Goal: Complete application form

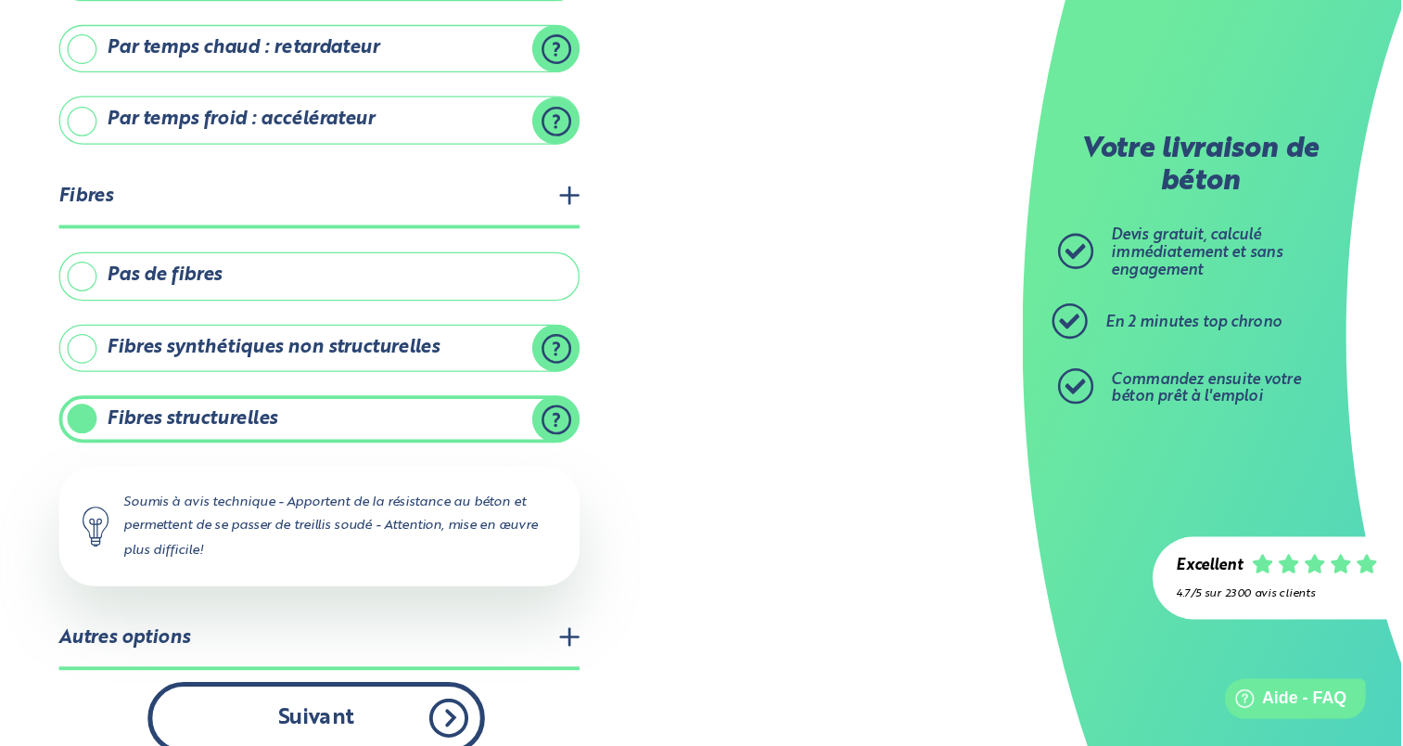
click at [551, 703] on button "Suivant" at bounding box center [553, 711] width 264 height 57
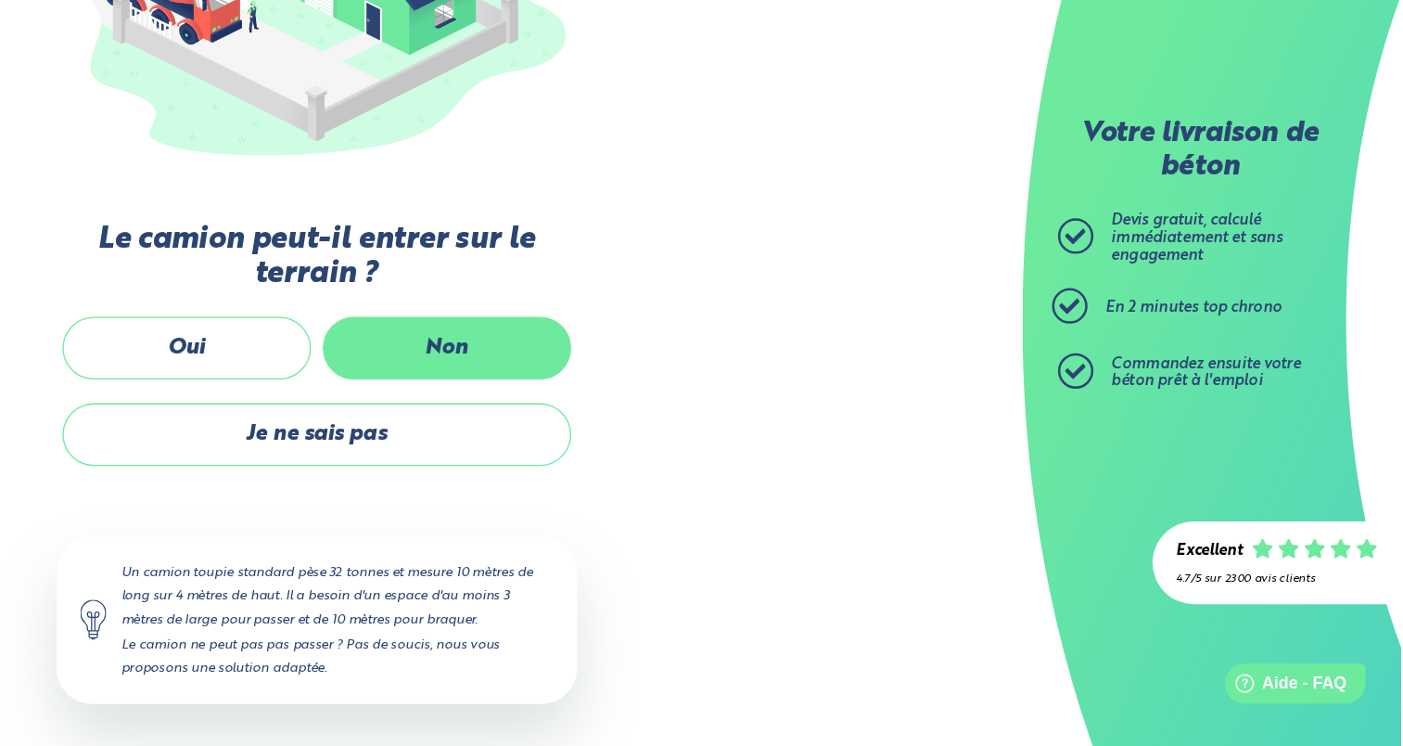
click at [710, 428] on label "Non" at bounding box center [655, 433] width 195 height 49
click at [0, 0] on input "Non" at bounding box center [0, 0] width 0 height 0
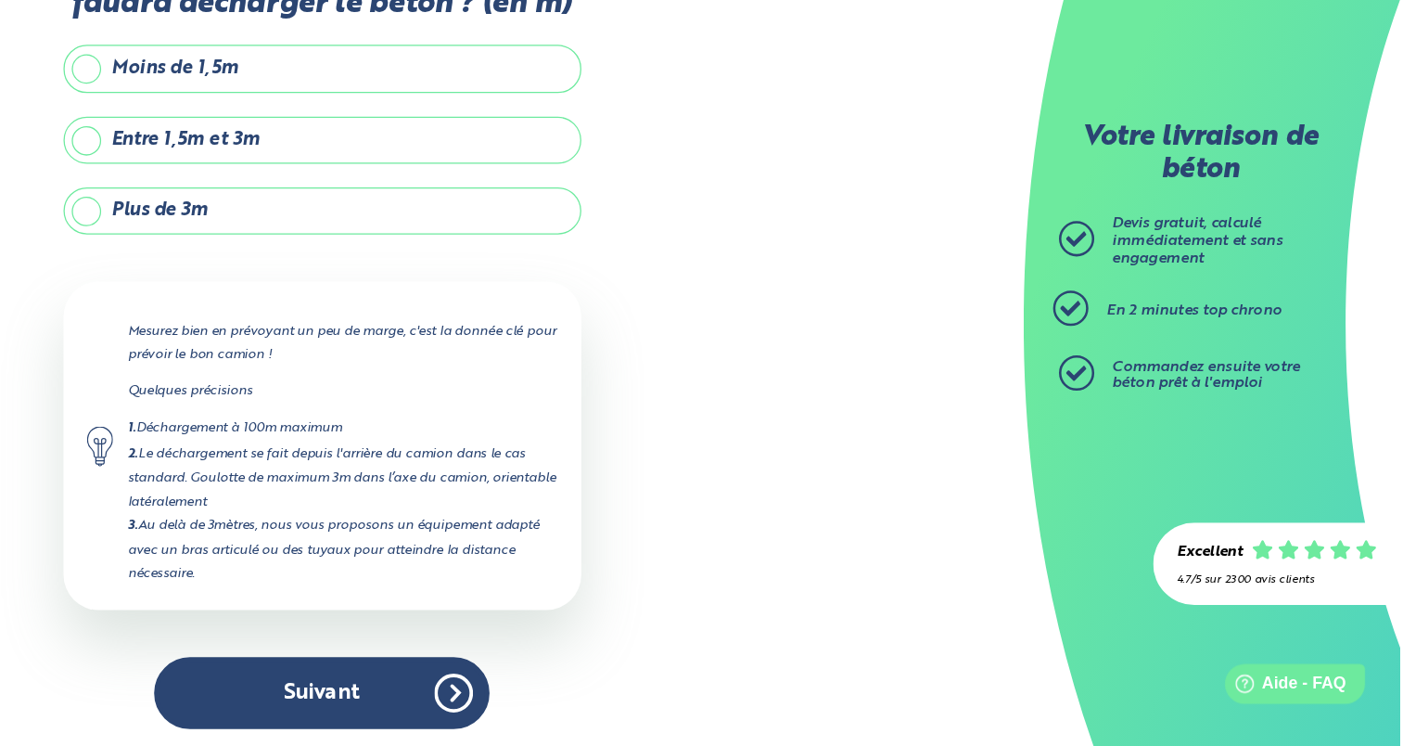
scroll to position [4, 0]
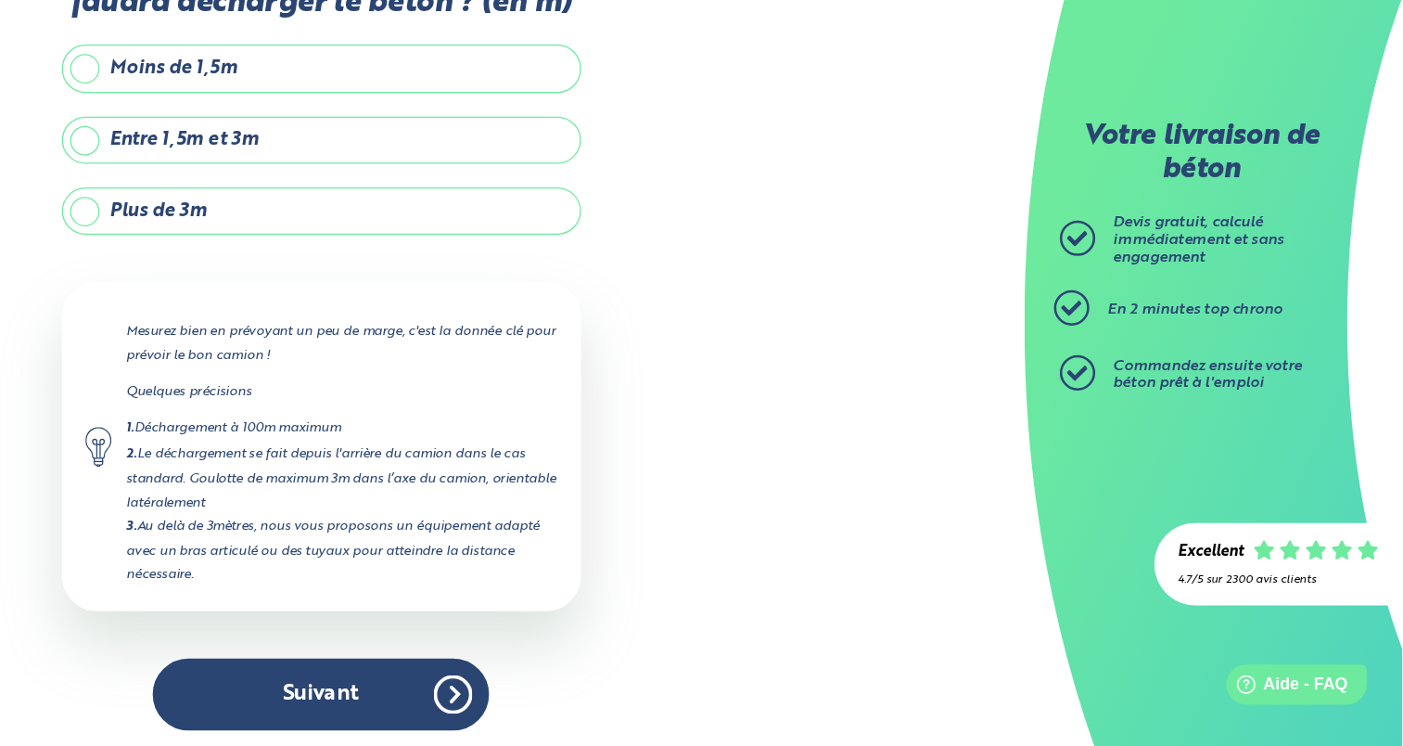
click at [714, 269] on label "Entre 1,5m et 3m" at bounding box center [554, 268] width 408 height 37
click at [0, 0] on input "Entre 1,5m et 3m" at bounding box center [0, 0] width 0 height 0
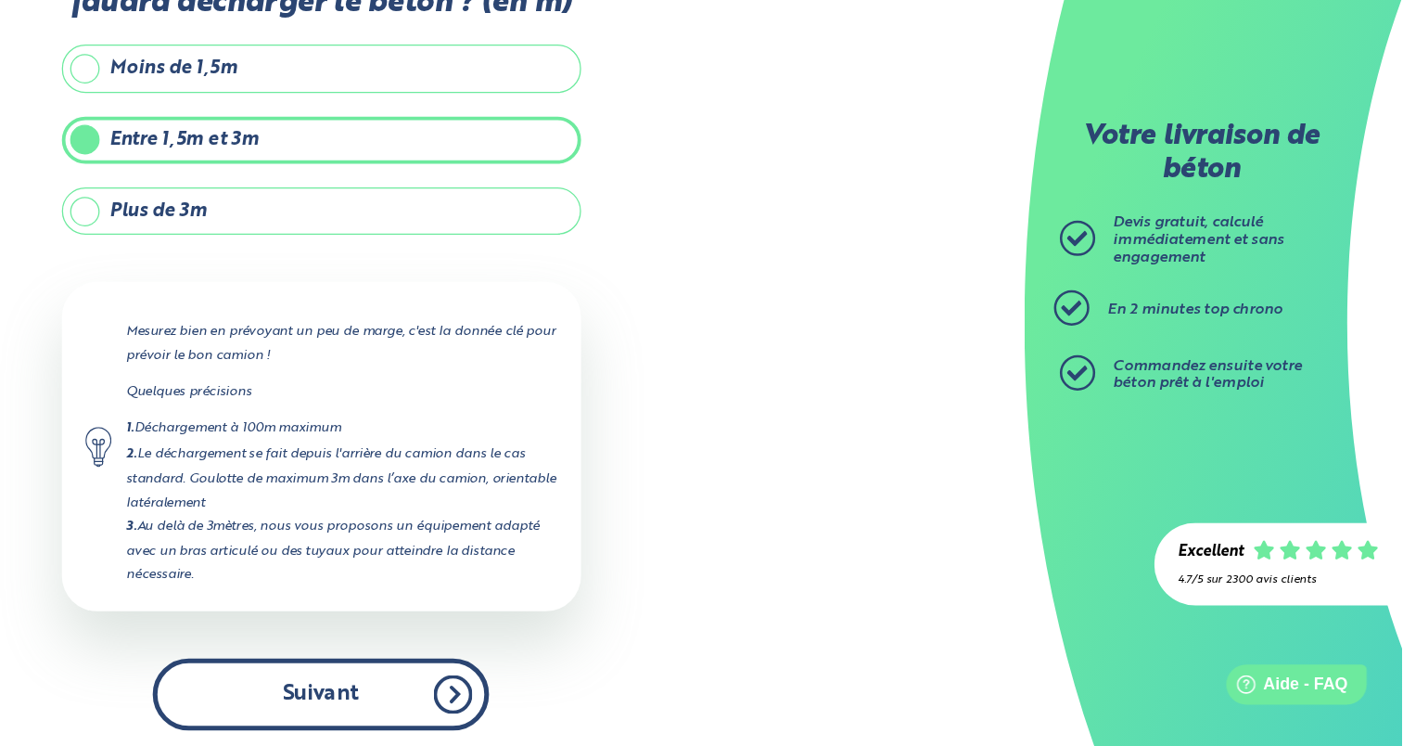
click at [579, 698] on button "Suivant" at bounding box center [553, 704] width 264 height 57
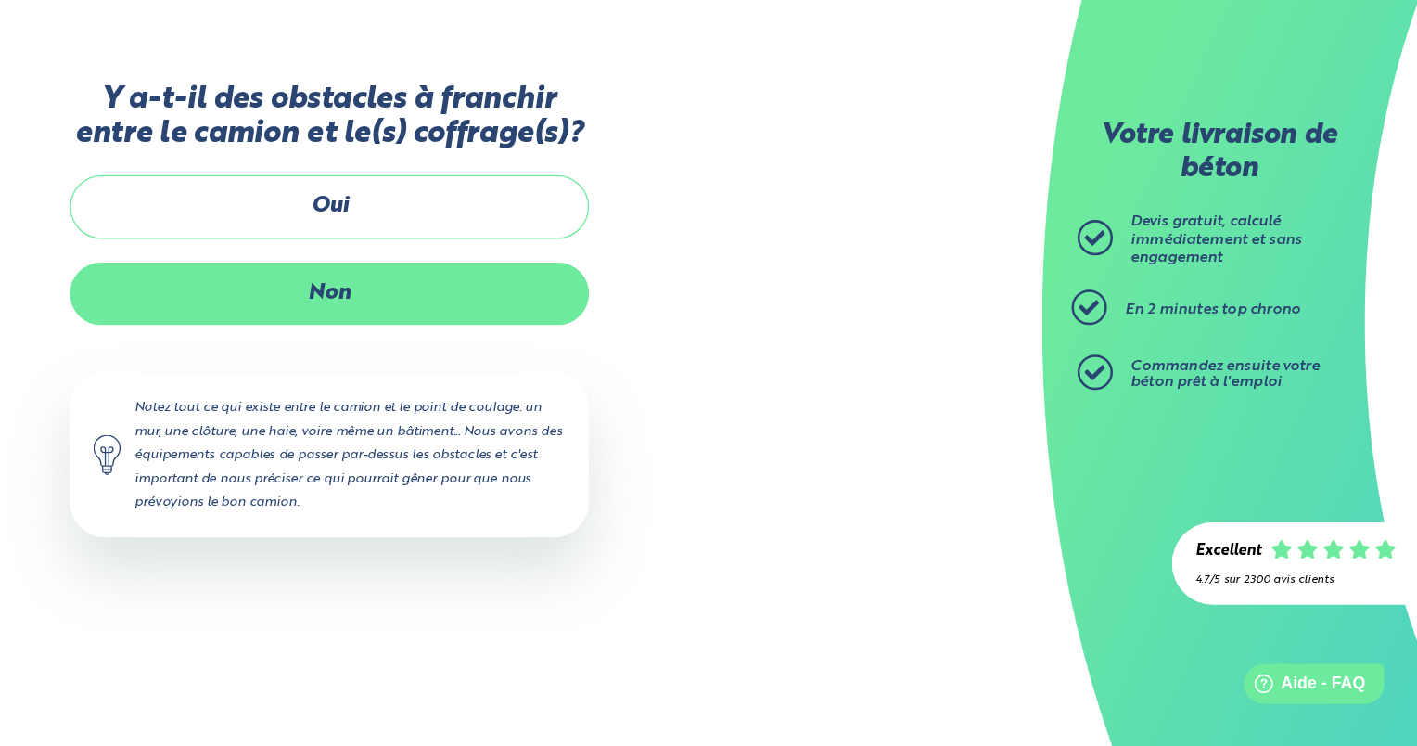
click at [728, 388] on label "Non" at bounding box center [560, 389] width 408 height 49
click at [0, 0] on input "Non" at bounding box center [0, 0] width 0 height 0
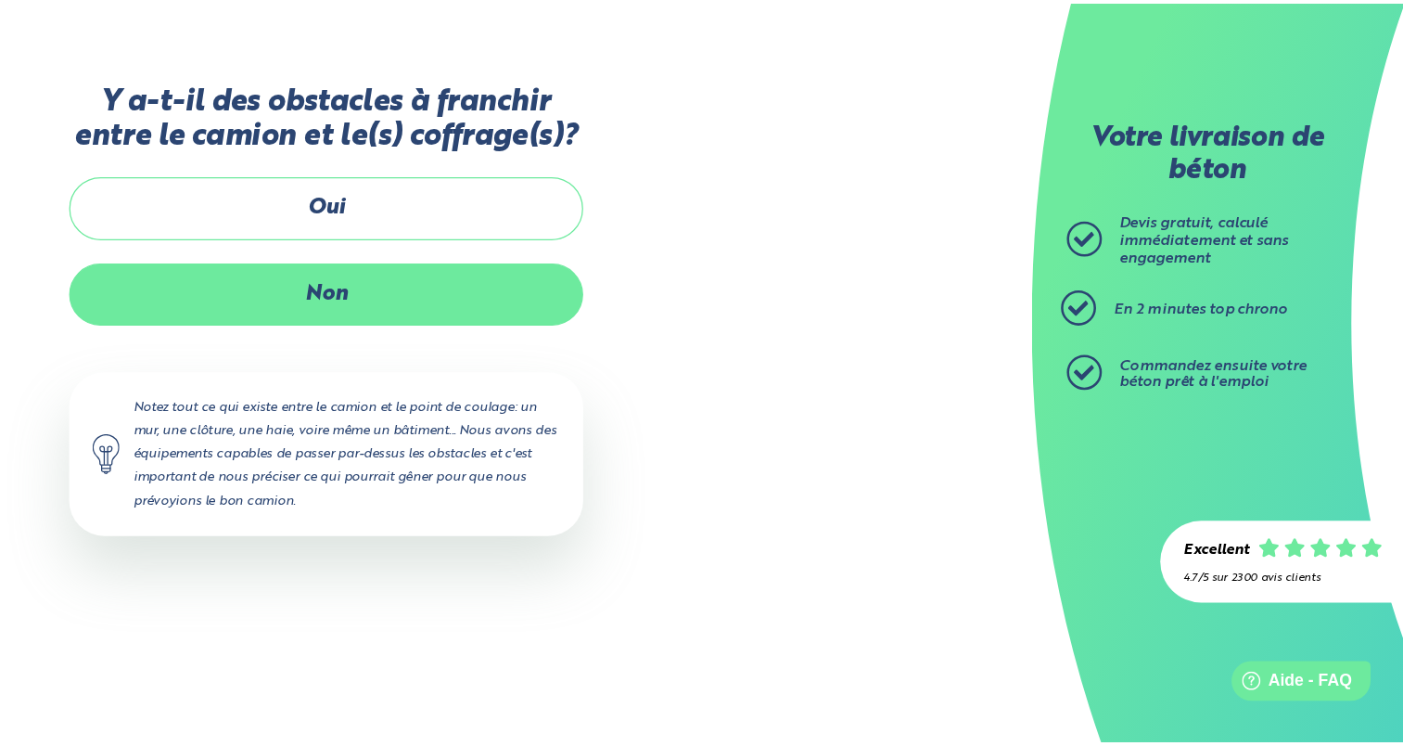
scroll to position [111, 0]
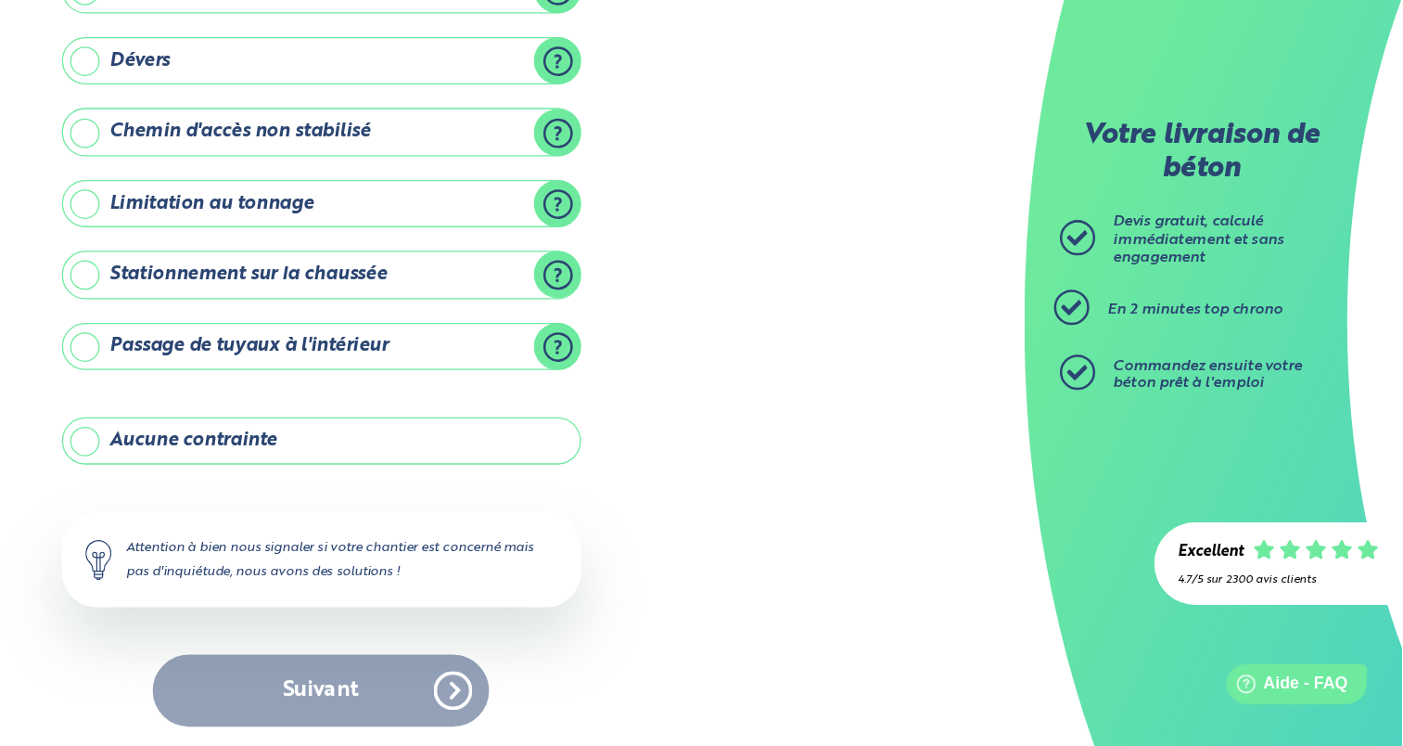
click at [826, 466] on div "1. Votre projet 2. Votre chantier 3. Vos coordonnées 4. Votre commande Y-a t-il…" at bounding box center [553, 346] width 1106 height 804
click at [591, 369] on label "Stationnement sur la chaussée" at bounding box center [554, 374] width 408 height 37
click at [0, 0] on input "Stationnement sur la chaussée" at bounding box center [0, 0] width 0 height 0
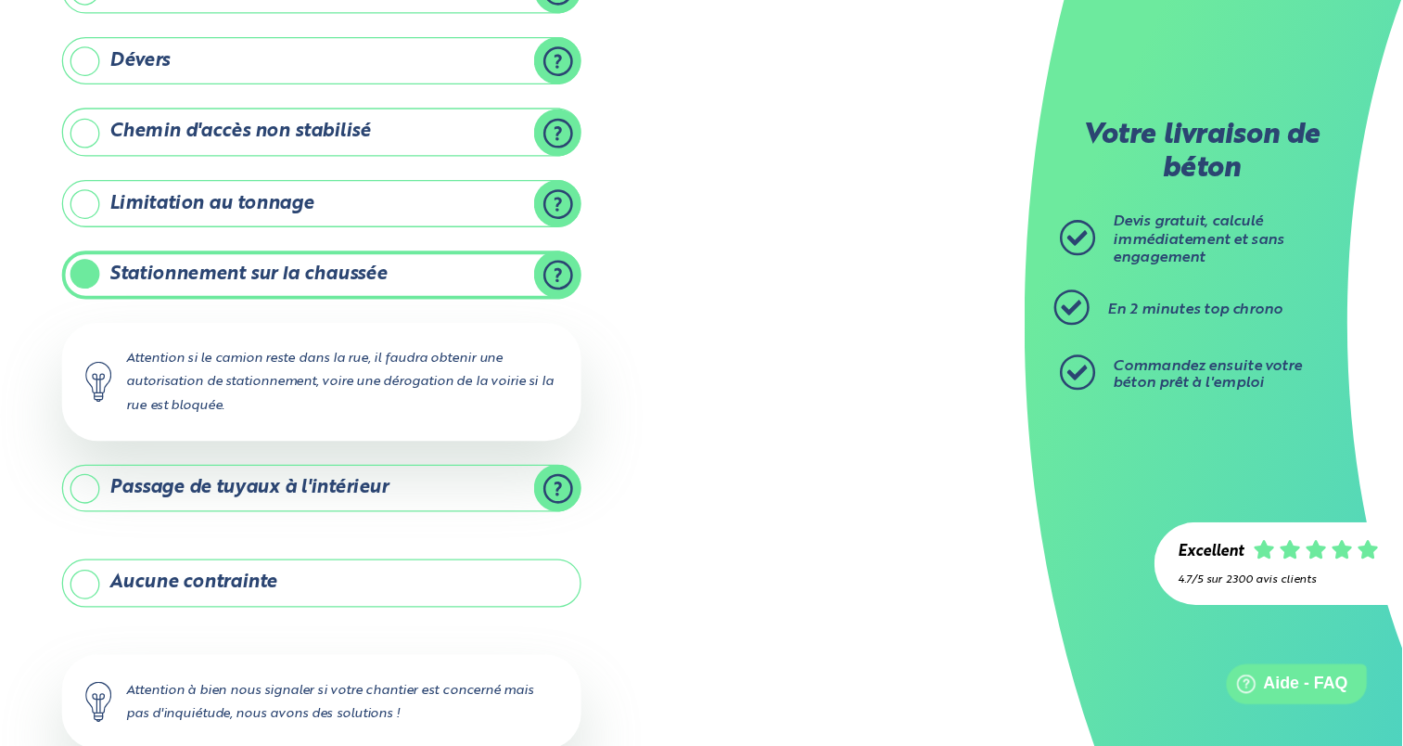
click at [814, 504] on div "1. Votre projet 2. Votre chantier 3. Vos coordonnées 4. Votre commande Y-a t-il…" at bounding box center [553, 401] width 1106 height 915
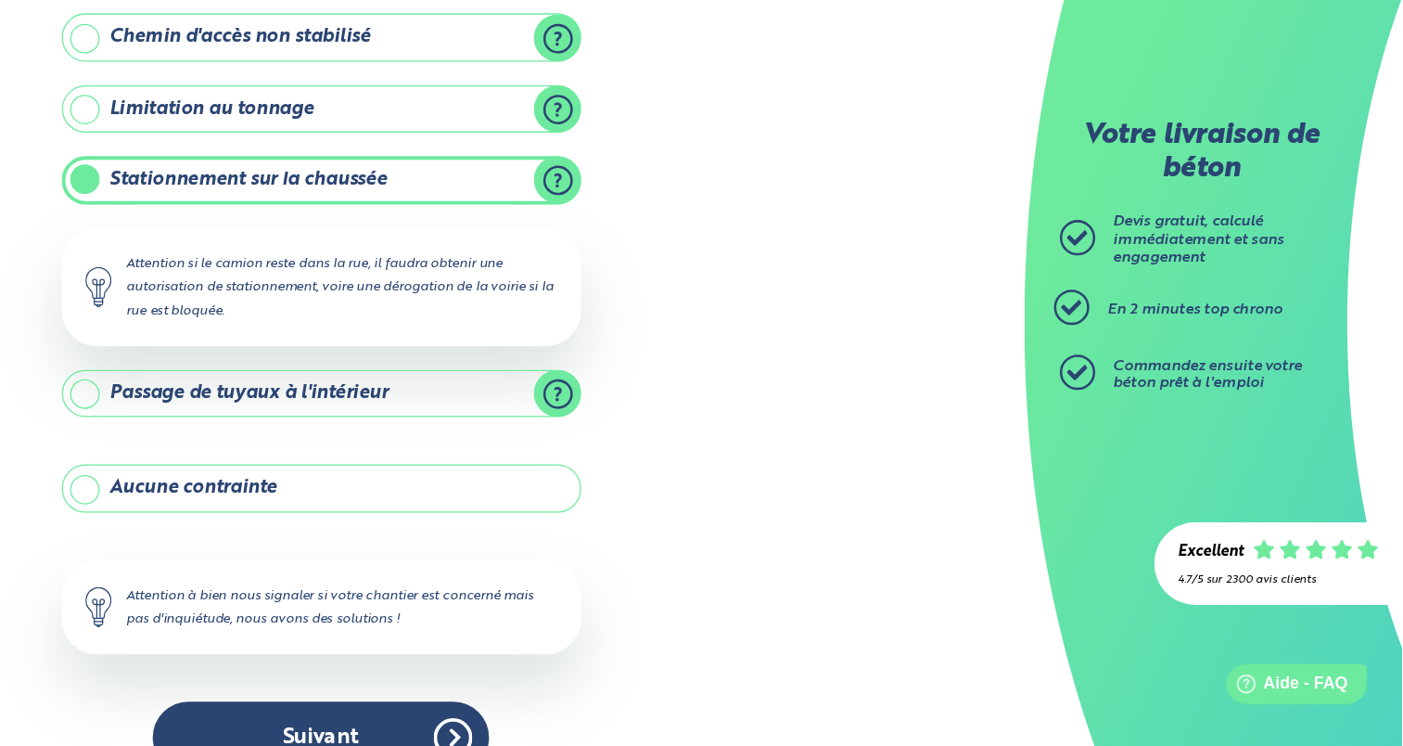
scroll to position [222, 0]
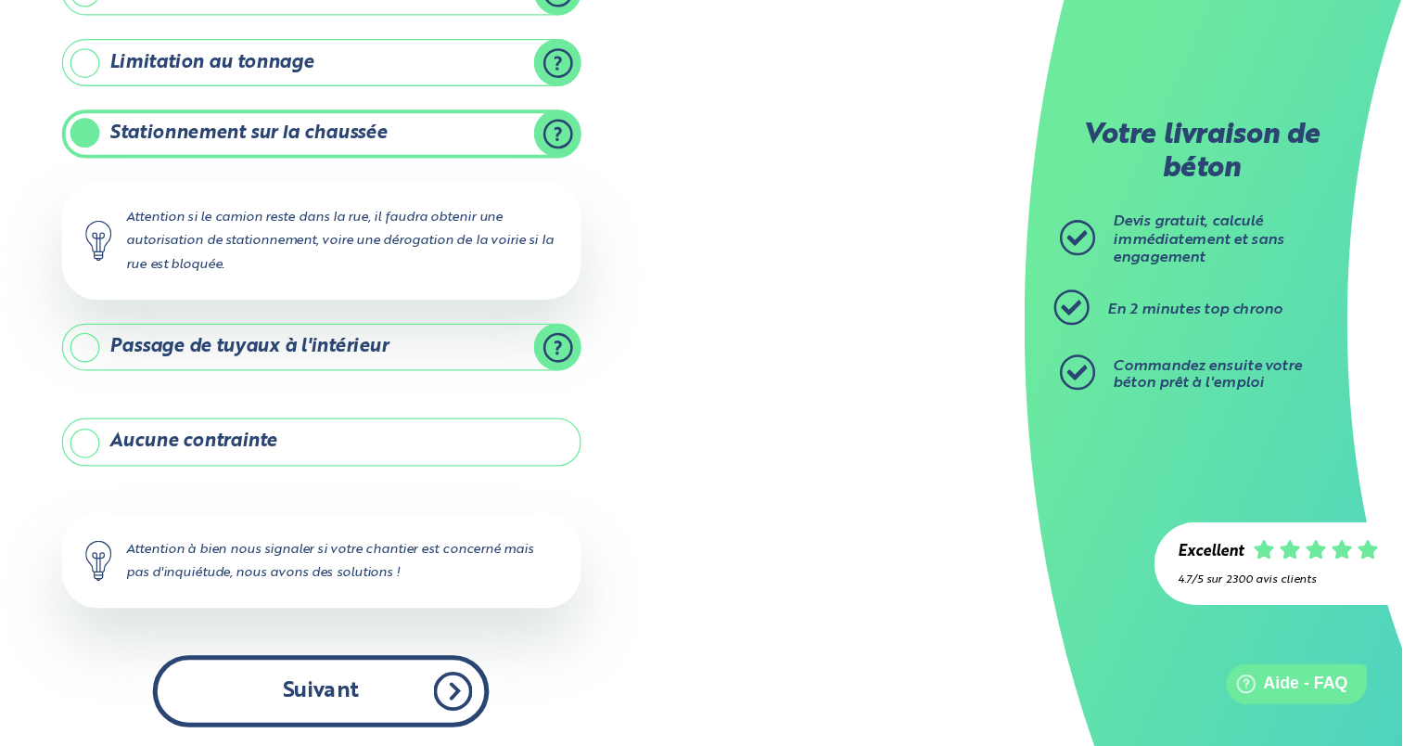
click at [559, 695] on button "Suivant" at bounding box center [553, 702] width 264 height 57
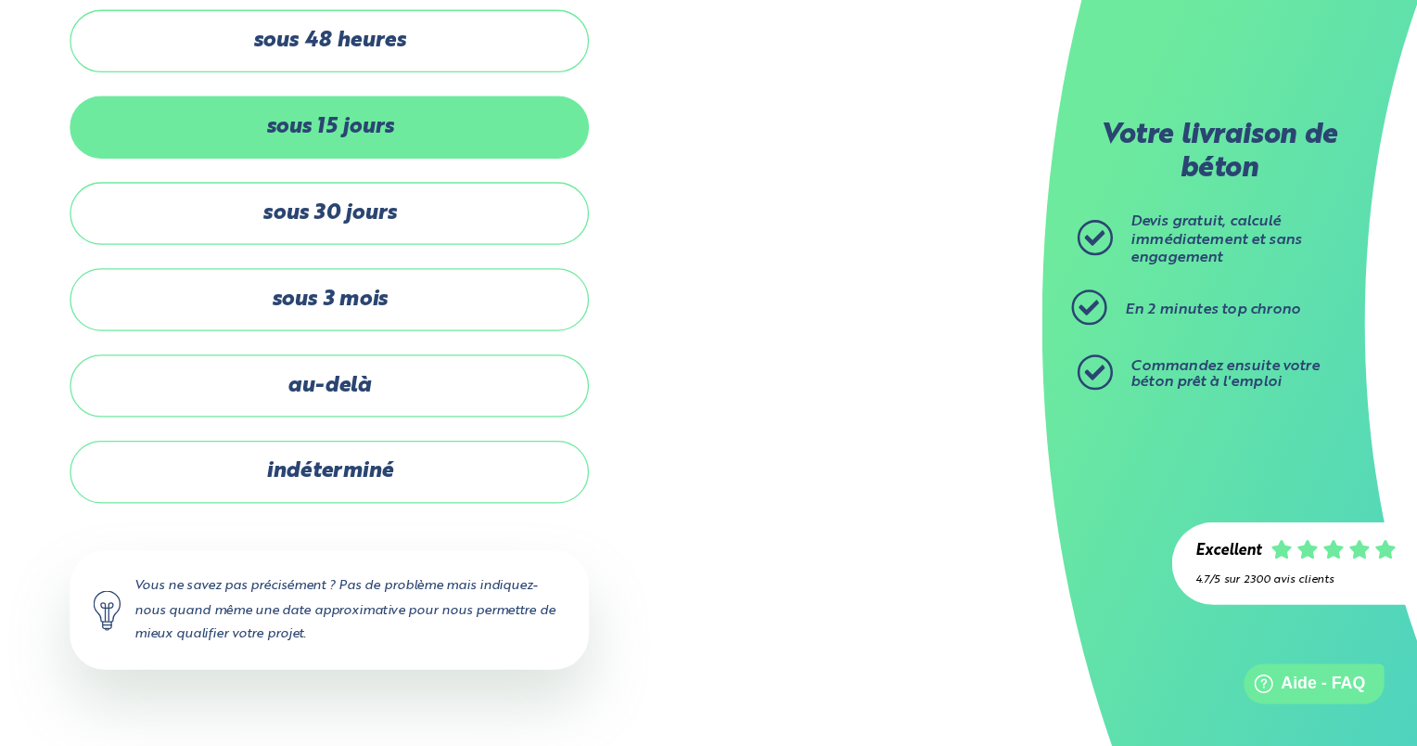
click at [714, 261] on label "sous 15 jours" at bounding box center [560, 259] width 408 height 49
click at [0, 0] on input "sous 15 jours" at bounding box center [0, 0] width 0 height 0
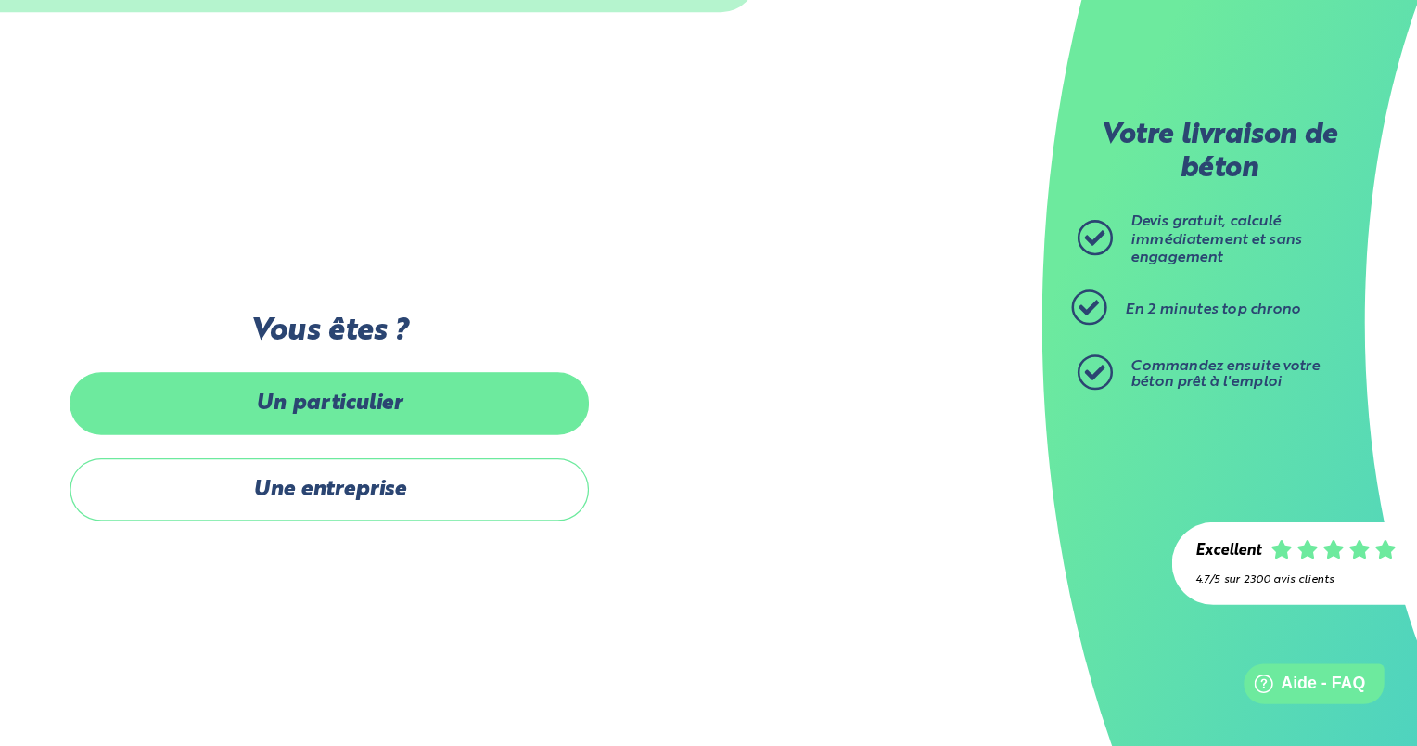
click at [696, 480] on label "Un particulier" at bounding box center [560, 476] width 408 height 49
click at [0, 0] on input "Un particulier" at bounding box center [0, 0] width 0 height 0
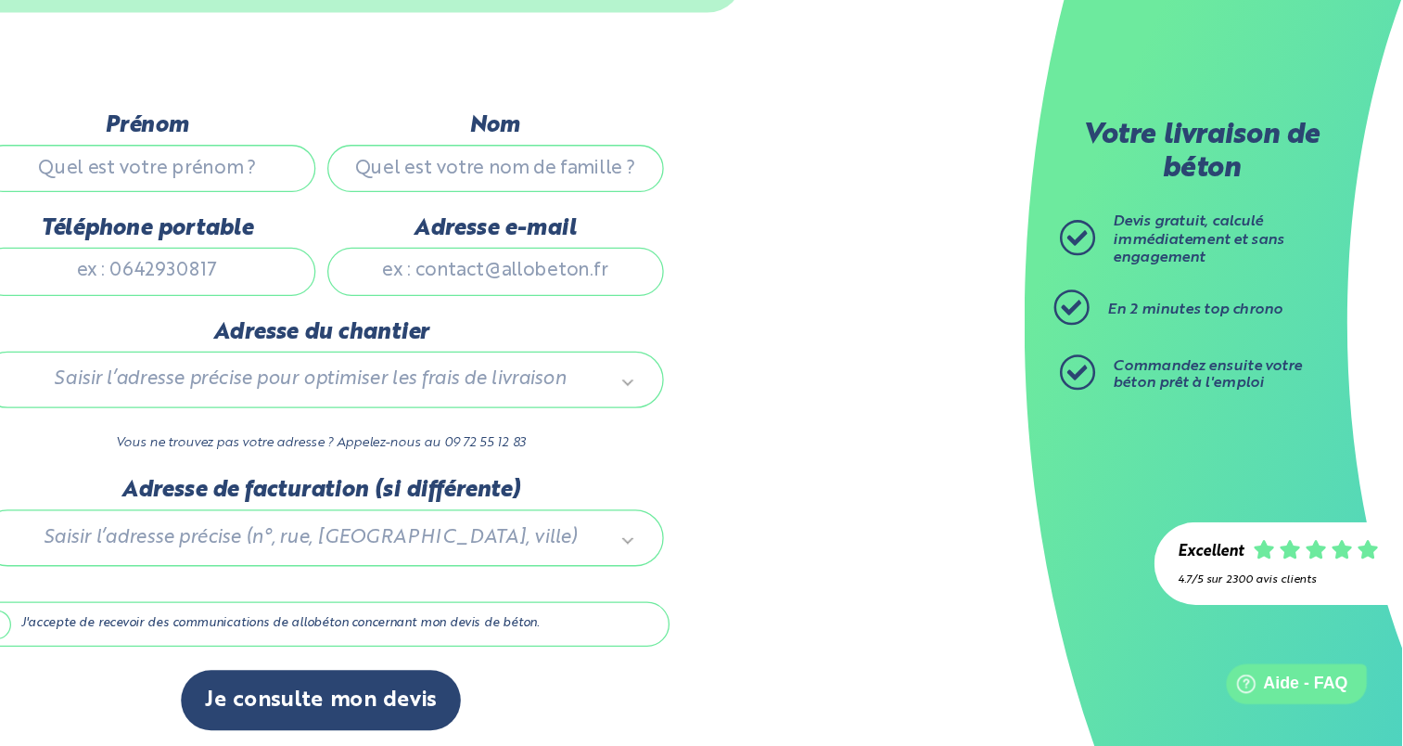
click at [450, 285] on input "Prénom" at bounding box center [417, 291] width 264 height 37
type input "Caroline"
type input "Roussel"
type input "0630434722"
type input "area21@orange.fr"
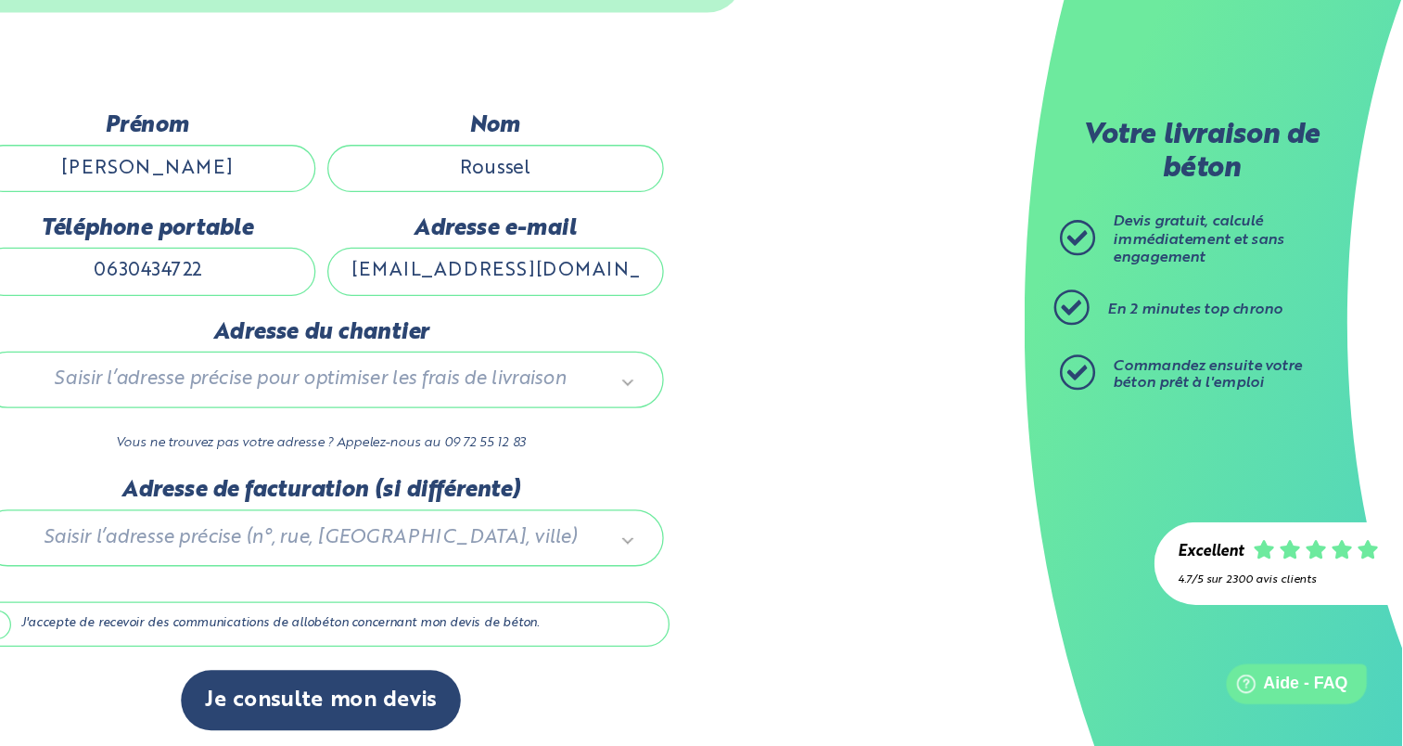
type input "2 Route de Mons Colas"
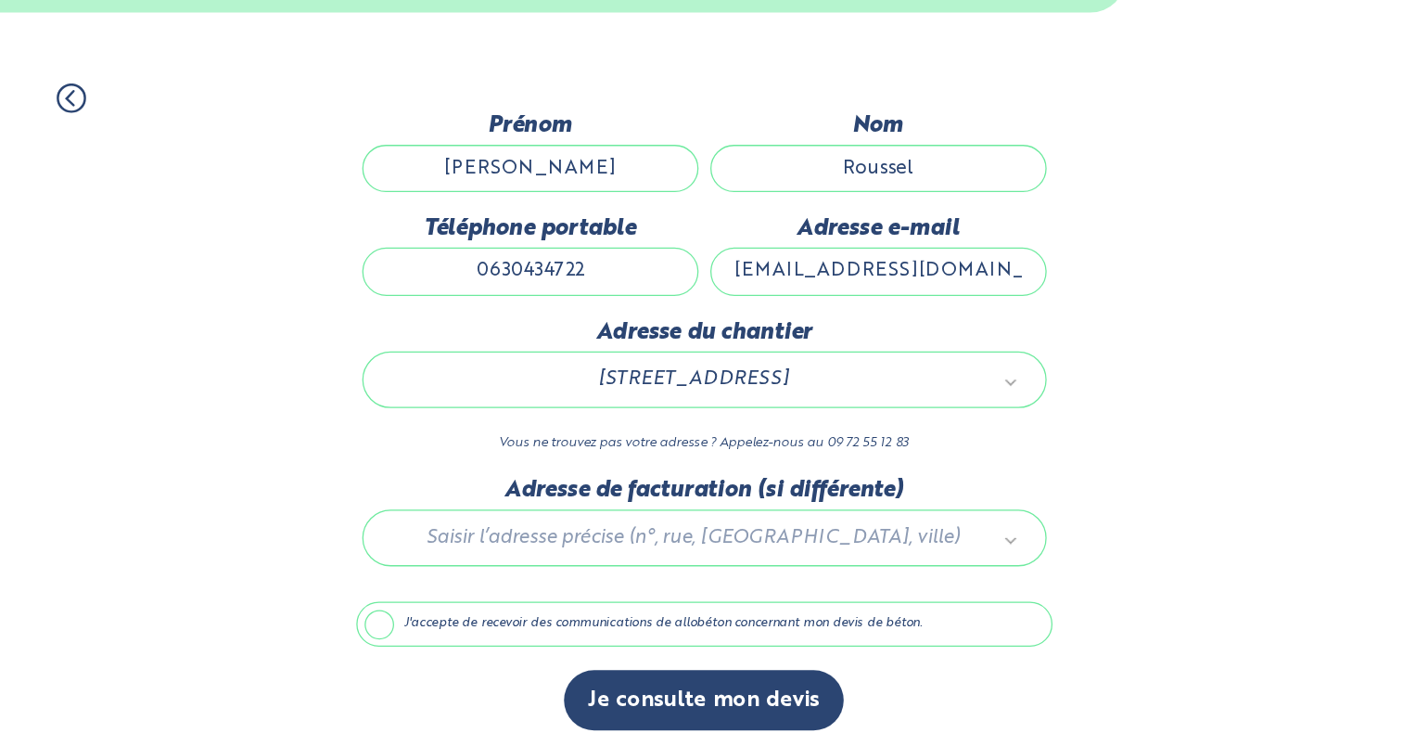
scroll to position [4, 0]
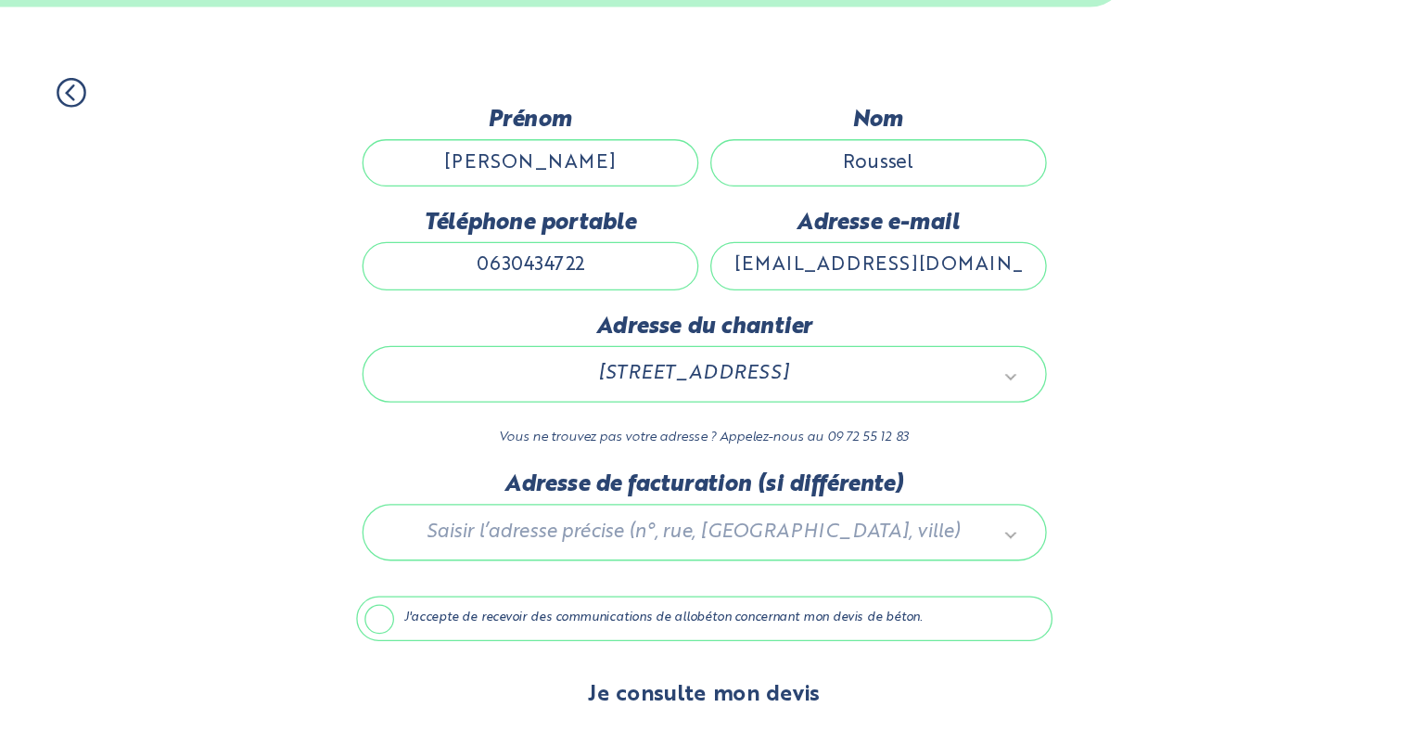
click at [602, 699] on button "Je consulte mon devis" at bounding box center [553, 705] width 220 height 47
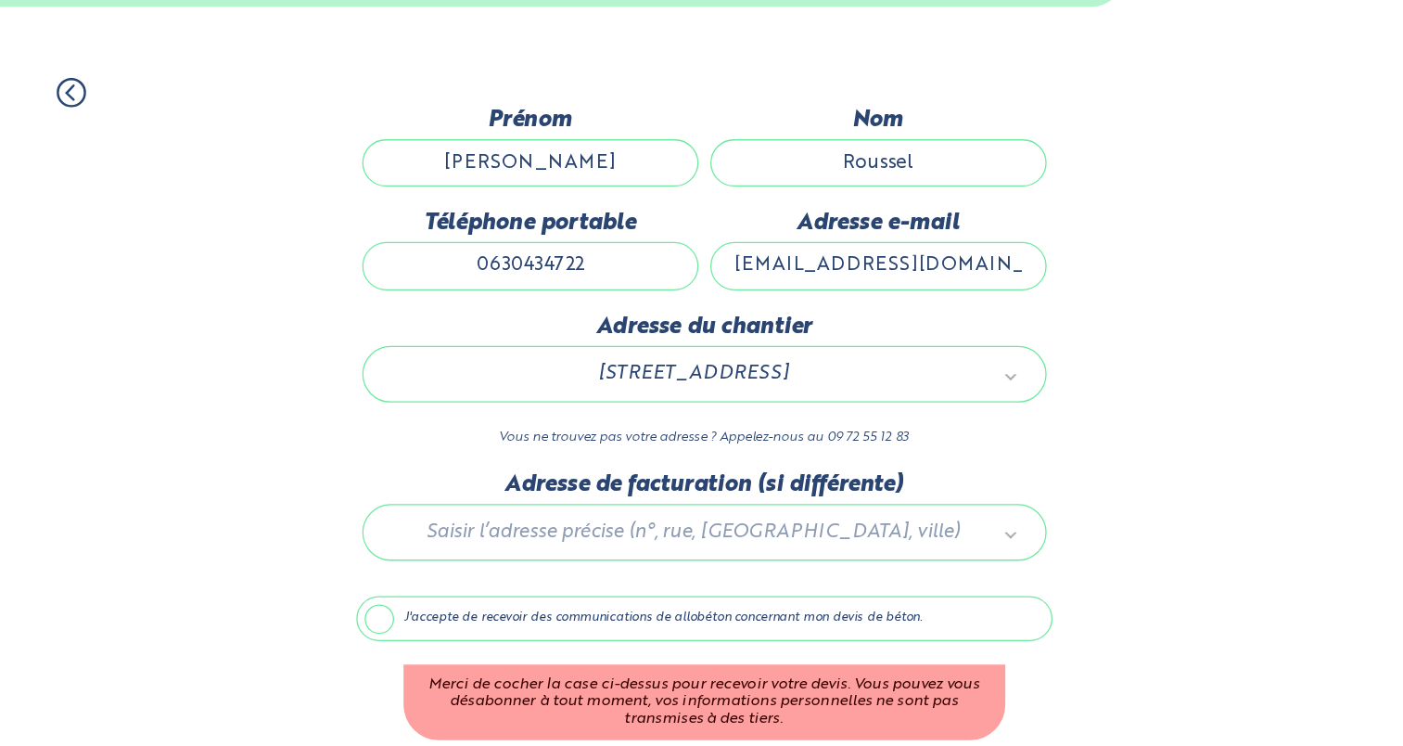
click at [872, 543] on div "1. Votre projet 2. Votre chantier 3. Vos coordonnées 4. Votre commande Dernière…" at bounding box center [553, 513] width 1106 height 623
click at [293, 644] on label "J'accepte de recevoir des communications de allobéton concernant mon devis de b…" at bounding box center [553, 645] width 547 height 35
click at [0, 0] on input "J'accepte de recevoir des communications de allobéton concernant mon devis de b…" at bounding box center [0, 0] width 0 height 0
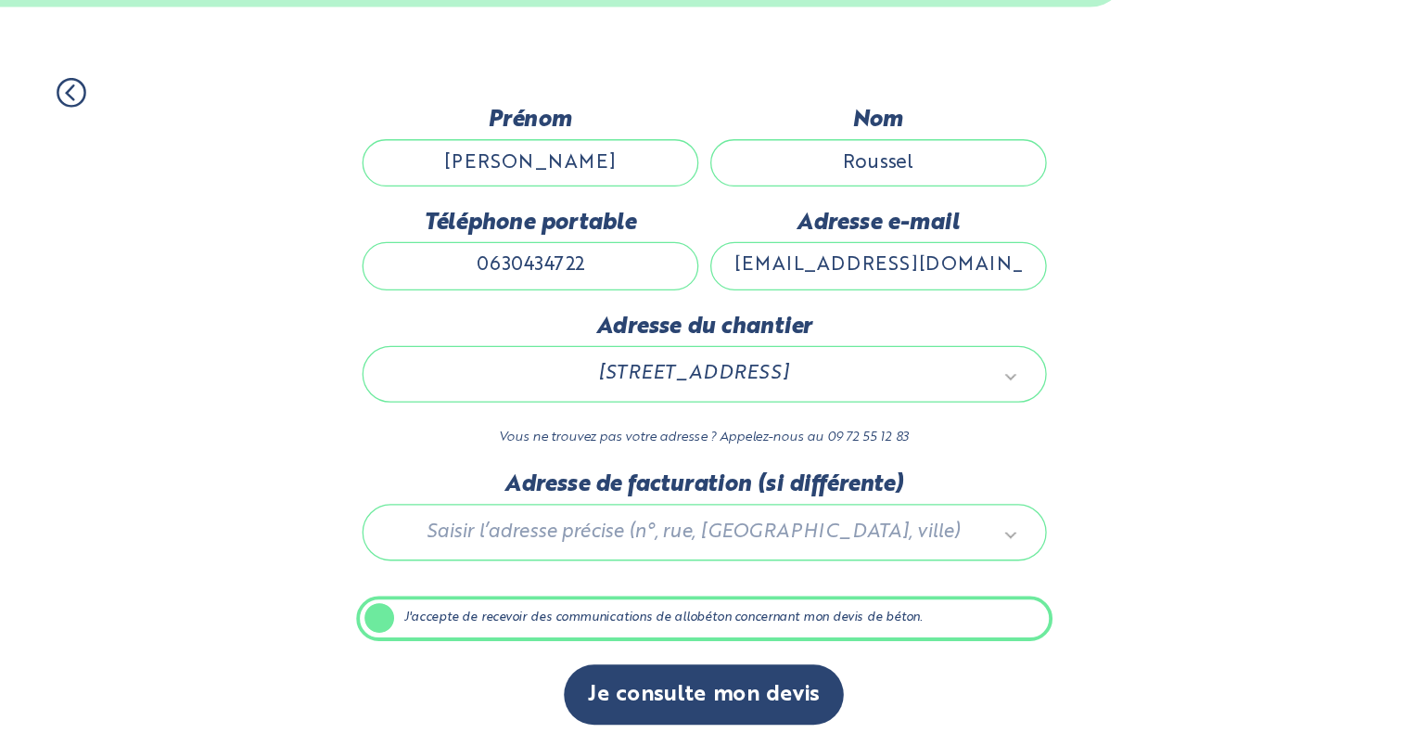
scroll to position [3, 0]
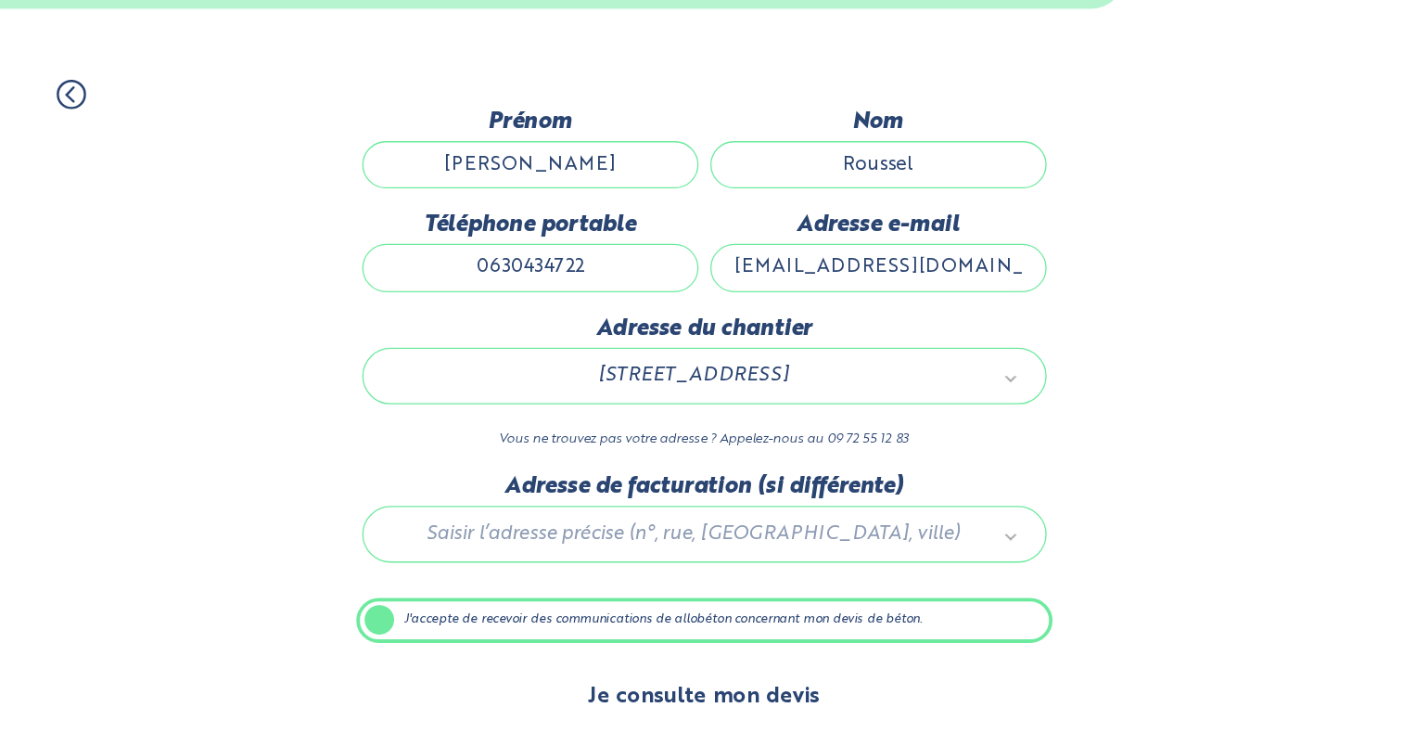
click at [569, 711] on button "Je consulte mon devis" at bounding box center [553, 706] width 220 height 47
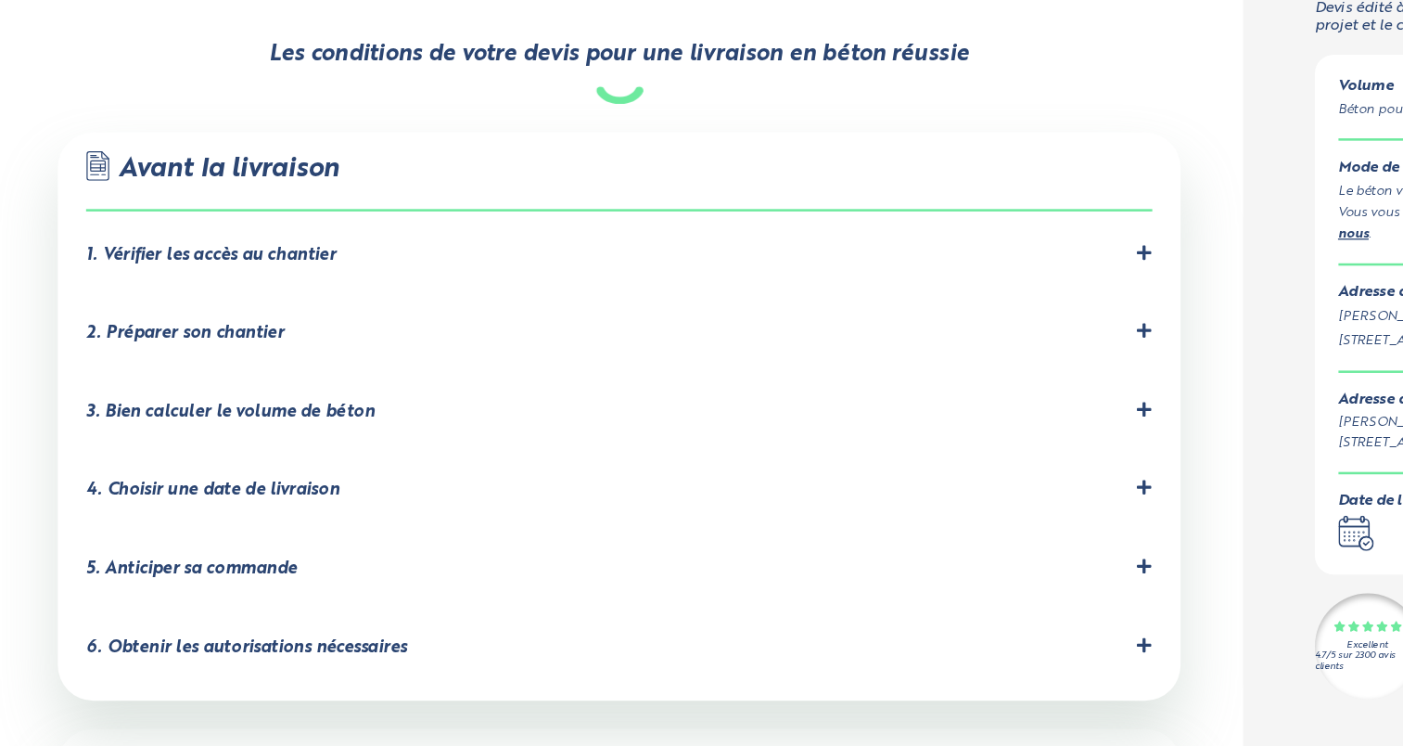
scroll to position [1028, 0]
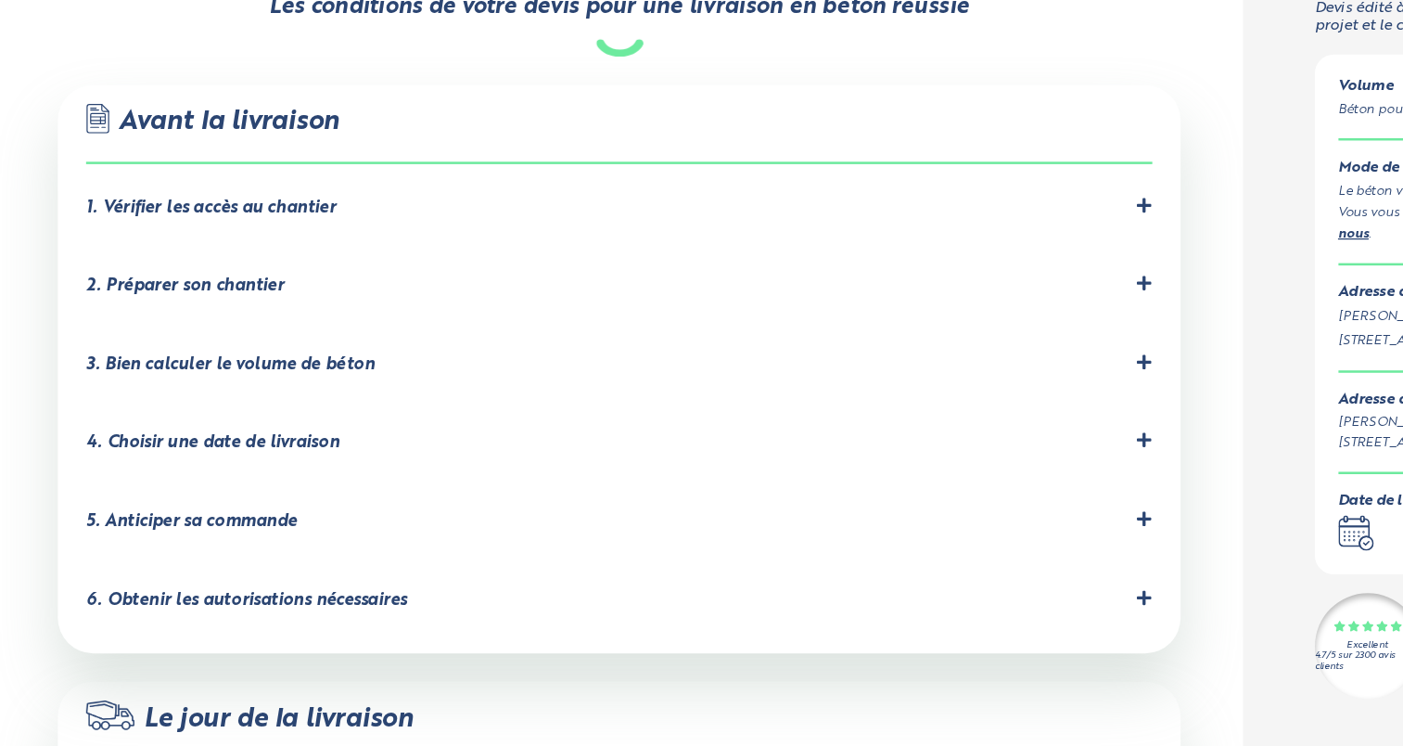
click at [489, 498] on div "4. Choisir une date de livraison" at bounding box center [490, 507] width 839 height 18
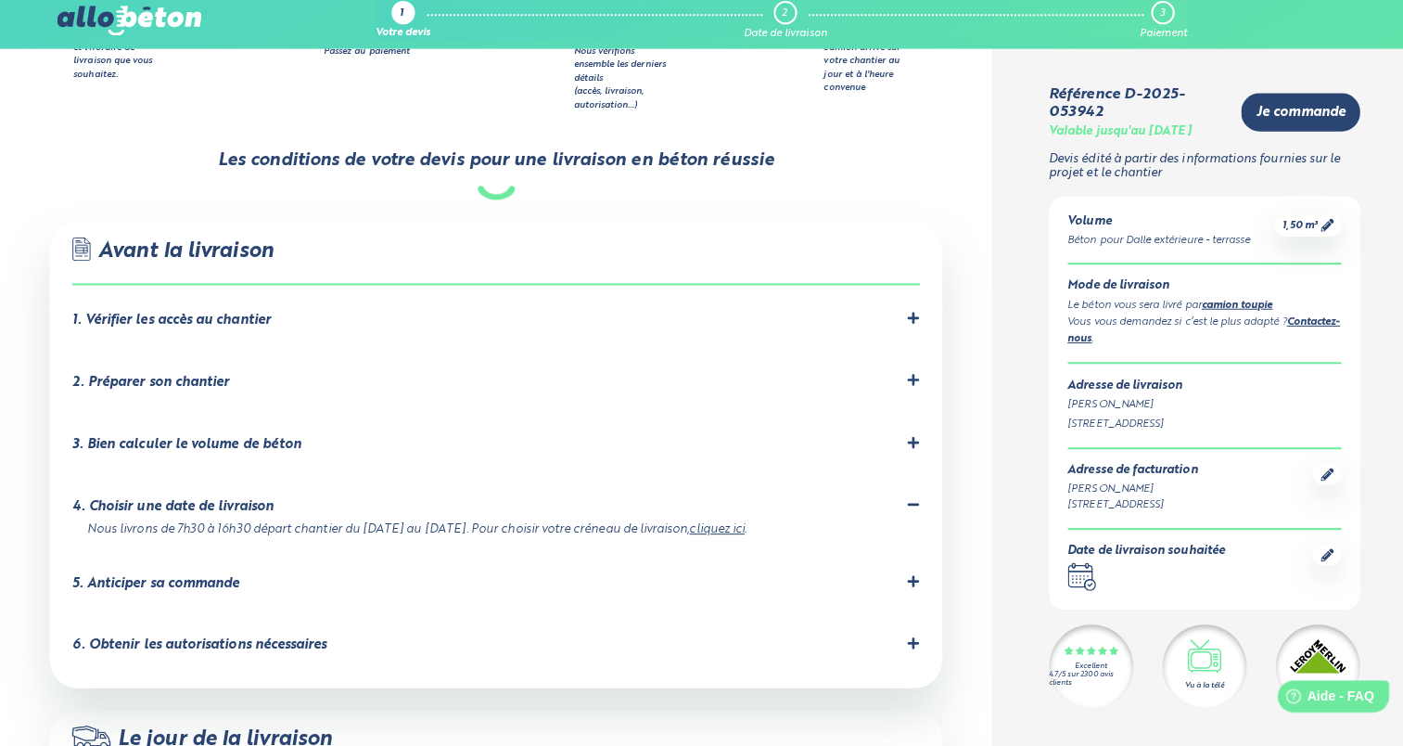
scroll to position [1027, 0]
